Goal: Complete application form

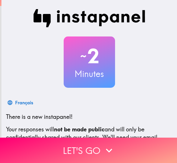
scroll to position [70, 0]
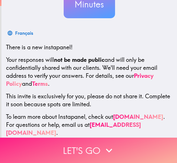
click at [75, 147] on button "Let's go" at bounding box center [88, 150] width 177 height 25
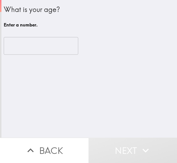
click at [48, 48] on input "number" at bounding box center [41, 46] width 74 height 18
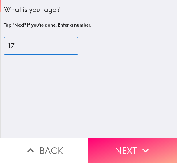
type input "18"
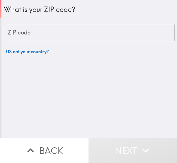
click at [136, 37] on input "ZIP code" at bounding box center [89, 33] width 171 height 18
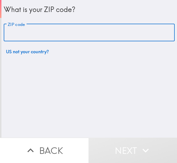
type input "52314"
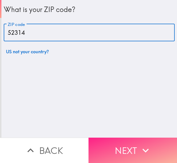
click at [136, 149] on button "Next" at bounding box center [132, 150] width 88 height 25
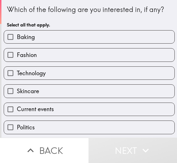
scroll to position [53, 0]
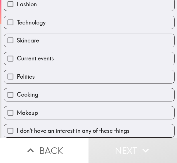
click at [105, 129] on span "I don't have an interest in any of these things" at bounding box center [73, 131] width 113 height 8
click at [17, 129] on input "I don't have an interest in any of these things" at bounding box center [10, 130] width 13 height 13
checkbox input "true"
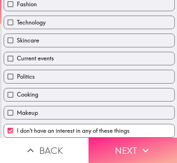
click at [122, 143] on button "Next" at bounding box center [132, 150] width 88 height 25
